Goal: Check status: Check status

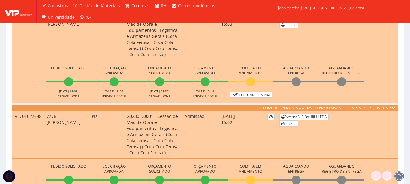
scroll to position [516, 0]
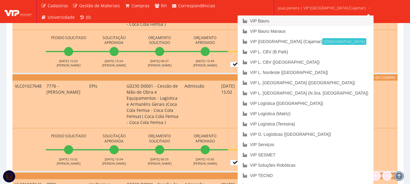
click at [290, 22] on link "VIP Bauru" at bounding box center [305, 21] width 135 height 10
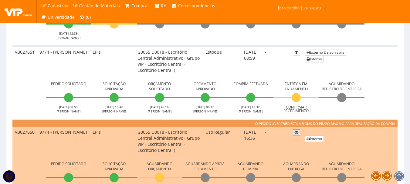
scroll to position [273, 0]
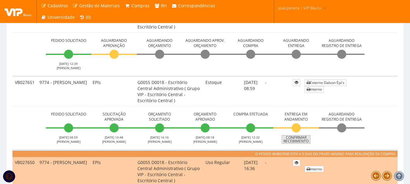
click at [298, 136] on link "Confirmar Recebimento" at bounding box center [296, 139] width 29 height 8
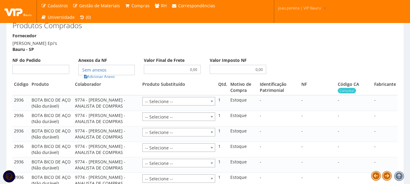
scroll to position [208, 0]
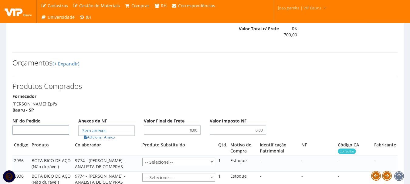
click at [45, 135] on input "NF do Pedido" at bounding box center [40, 130] width 57 height 9
type input "69521"
click at [98, 141] on link "Adicionar Anexo" at bounding box center [99, 137] width 34 height 6
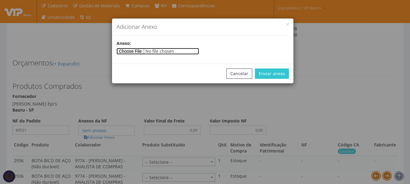
click at [129, 52] on input"] "file" at bounding box center [158, 51] width 83 height 7
type input"] "C:\fakepath\NF 69521-69531.jpeg"
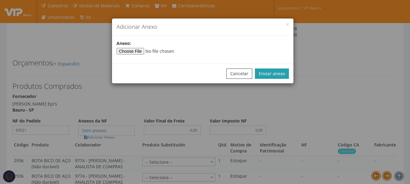
click at [286, 73] on button "Enviar anexo" at bounding box center [272, 74] width 34 height 10
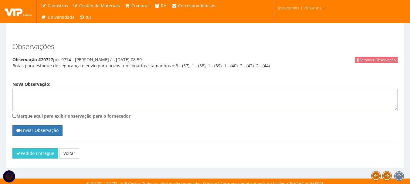
scroll to position [511, 0]
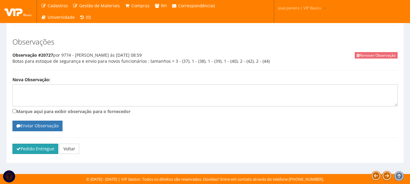
click at [29, 152] on button "Pedido Entregue" at bounding box center [35, 149] width 46 height 10
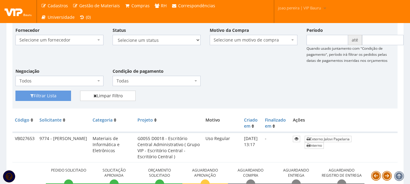
scroll to position [30, 0]
